Goal: Task Accomplishment & Management: Manage account settings

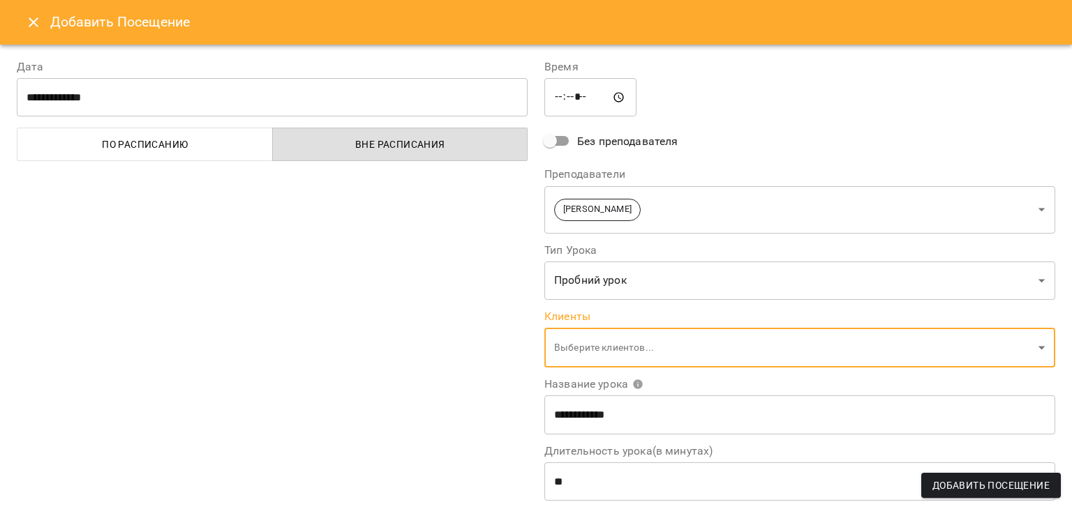
scroll to position [710, 0]
click at [36, 22] on icon "Close" at bounding box center [33, 22] width 17 height 17
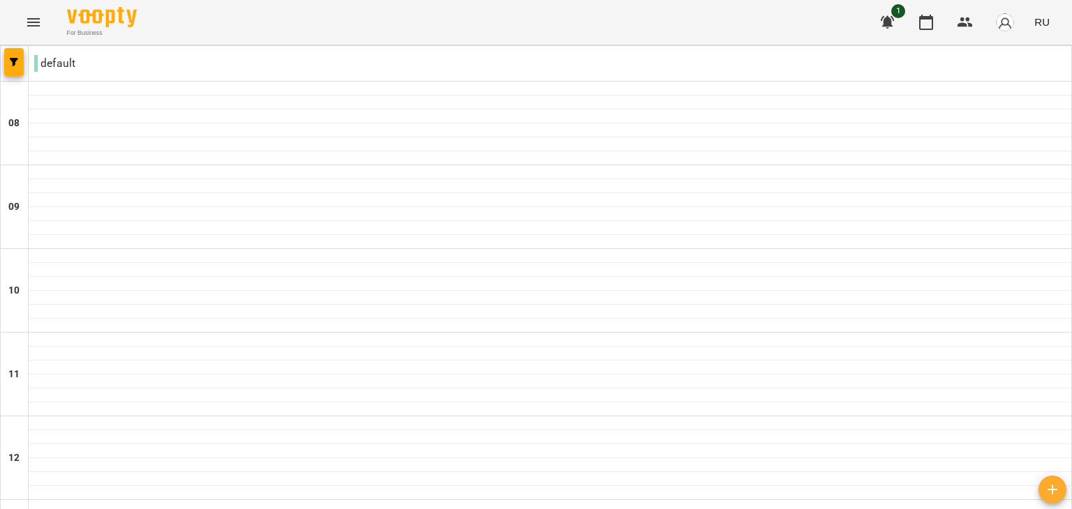
type input "**********"
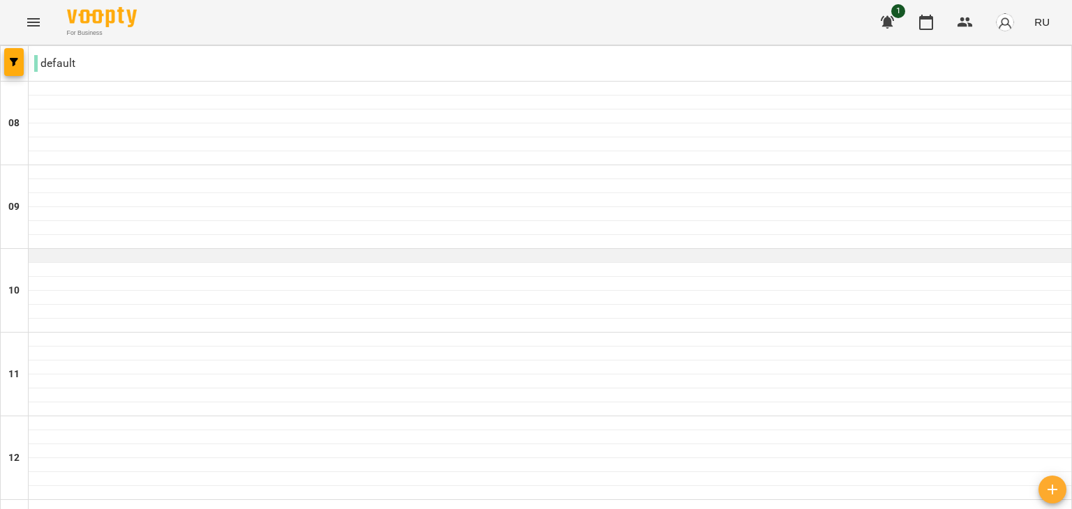
scroll to position [634, 0]
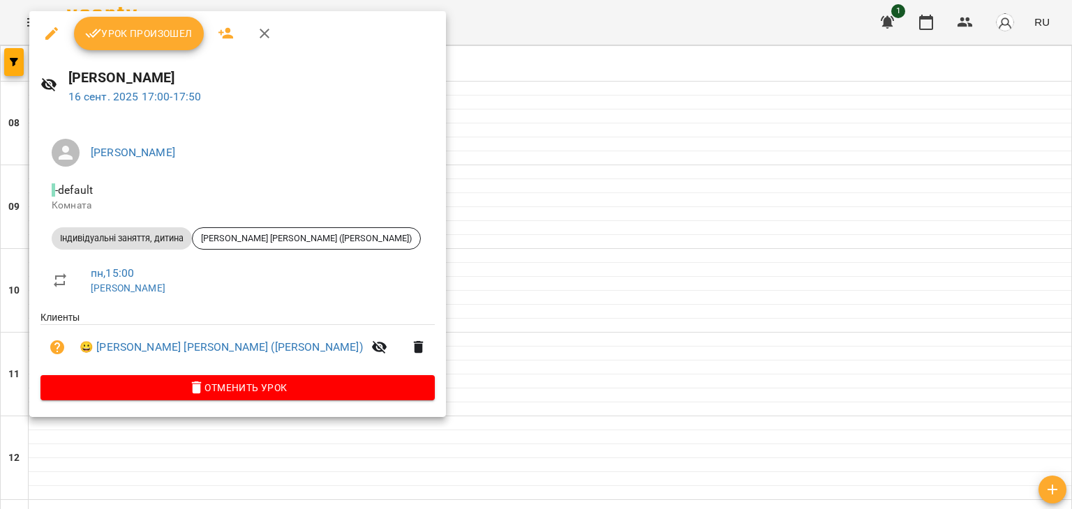
click at [136, 31] on span "Урок произошел" at bounding box center [138, 33] width 107 height 17
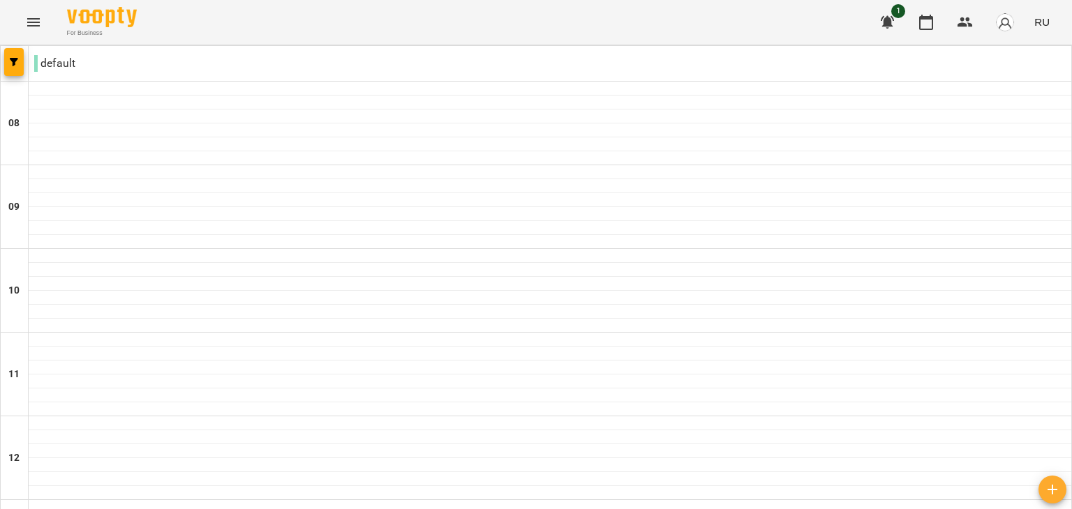
scroll to position [734, 0]
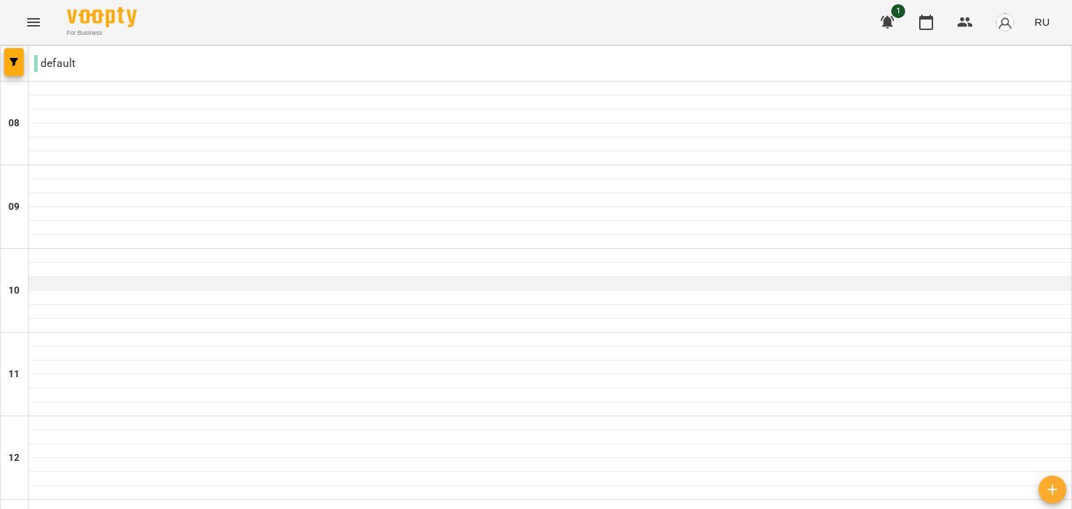
scroll to position [712, 0]
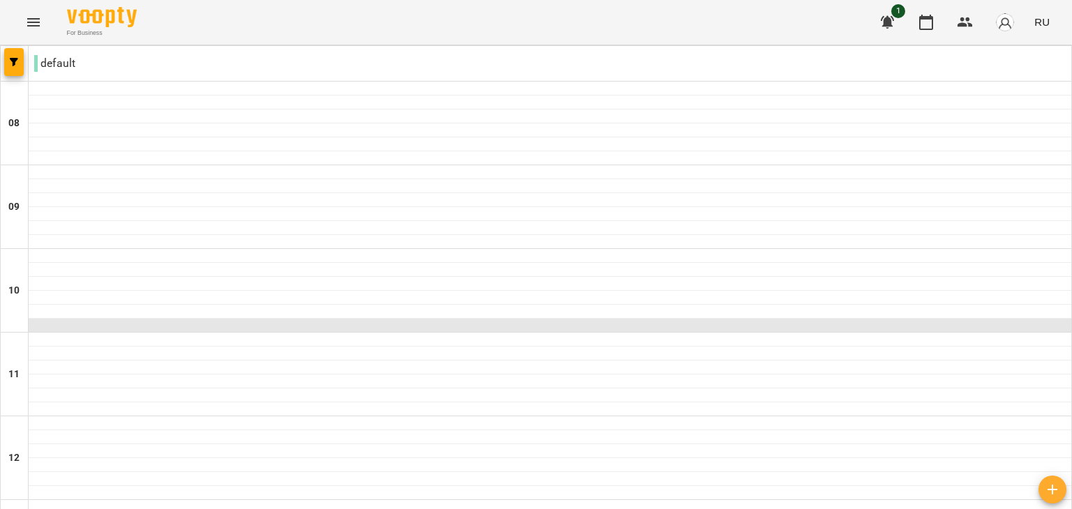
scroll to position [695, 0]
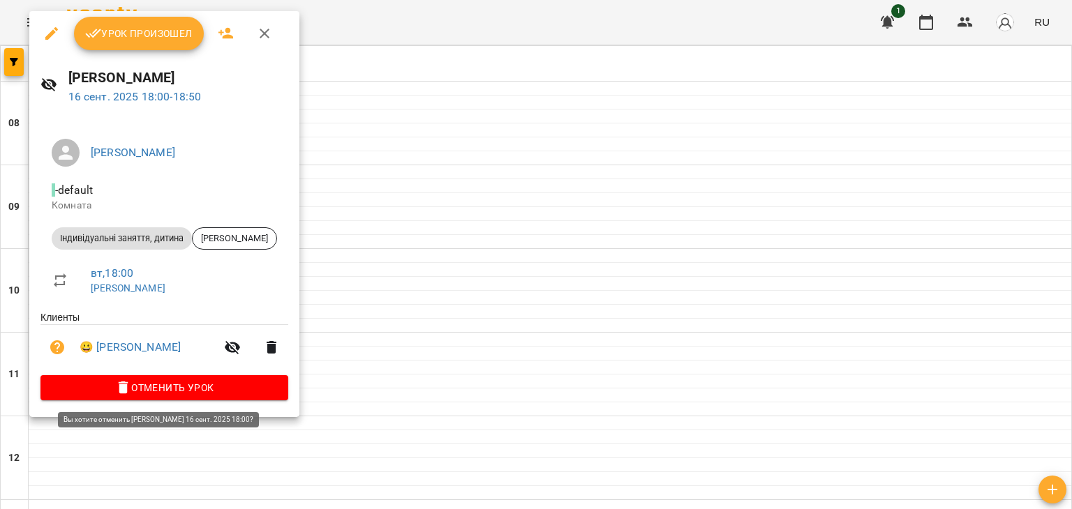
click at [166, 389] on span "Отменить Урок" at bounding box center [164, 388] width 225 height 17
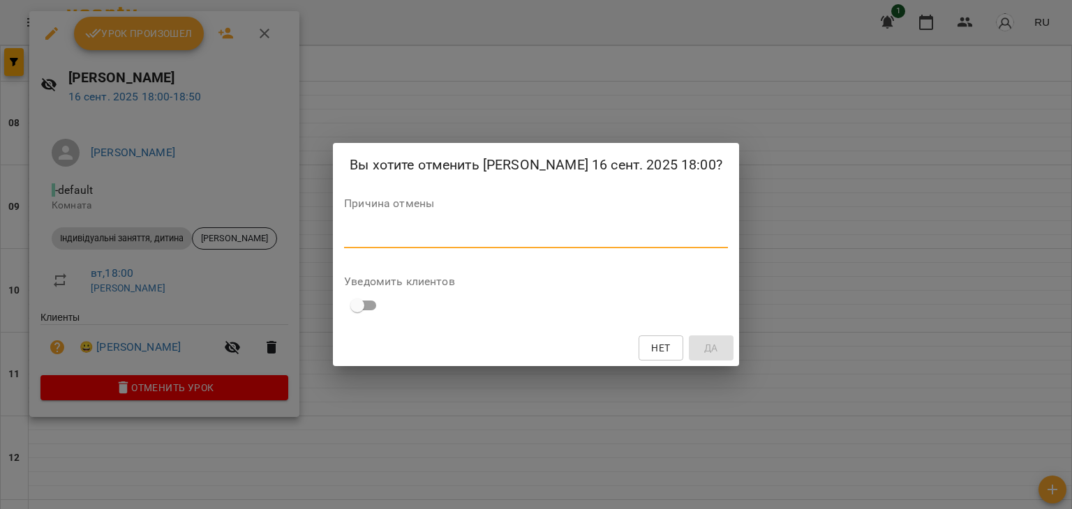
click at [412, 241] on textarea at bounding box center [536, 236] width 384 height 13
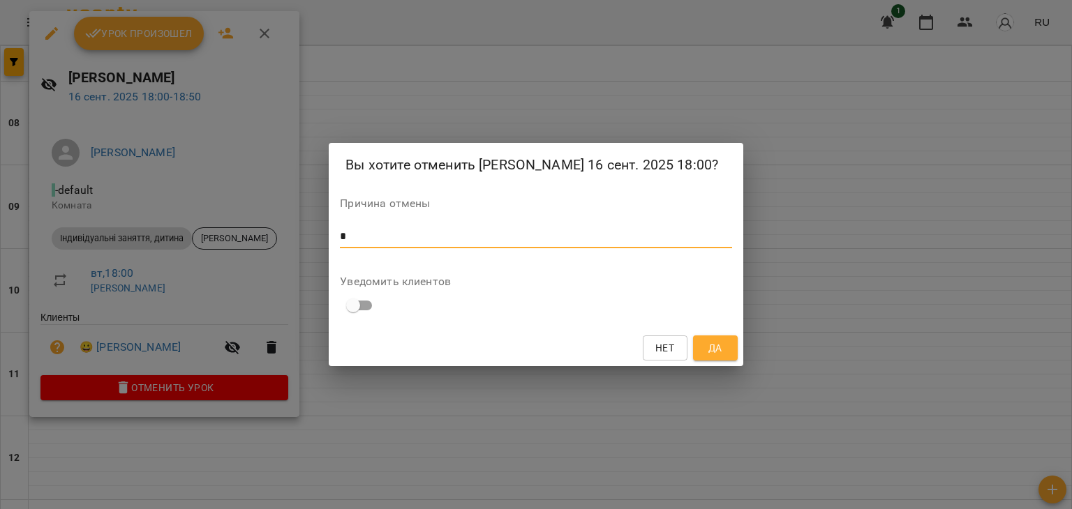
type textarea "*"
click at [662, 350] on span "Да" at bounding box center [715, 348] width 14 height 17
